Goal: Find contact information: Find contact information

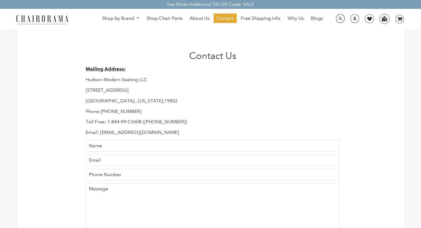
click at [216, 16] on link "Contact" at bounding box center [224, 18] width 23 height 9
click at [219, 16] on span "Contact" at bounding box center [224, 18] width 17 height 6
